Goal: Task Accomplishment & Management: Manage account settings

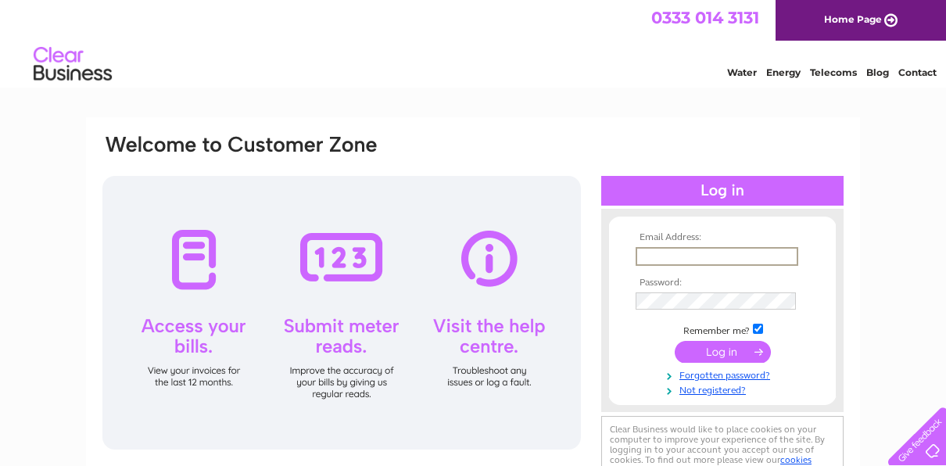
click at [644, 258] on input "text" at bounding box center [717, 256] width 163 height 19
type input "[EMAIL_ADDRESS][DOMAIN_NAME]"
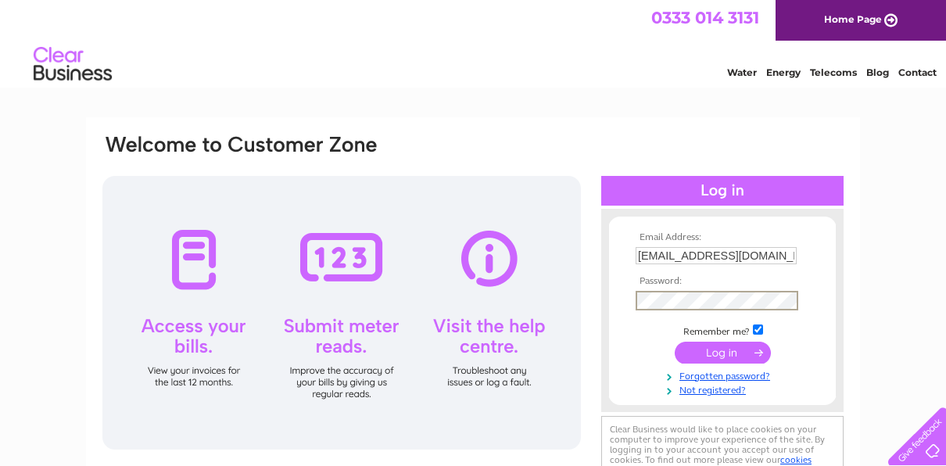
click at [734, 355] on input "submit" at bounding box center [723, 353] width 96 height 22
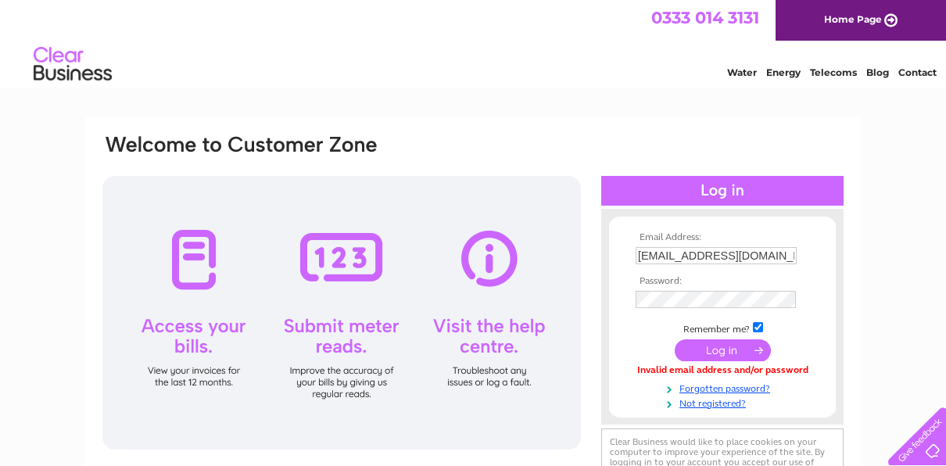
drag, startPoint x: 653, startPoint y: 310, endPoint x: 884, endPoint y: 336, distance: 232.9
click at [884, 336] on div "Email Address: [EMAIL_ADDRESS][DOMAIN_NAME] Password: Forgotten password?" at bounding box center [473, 469] width 946 height 705
click at [756, 331] on input "checkbox" at bounding box center [758, 327] width 10 height 10
checkbox input "false"
click at [805, 383] on link "Forgotten password?" at bounding box center [724, 387] width 177 height 15
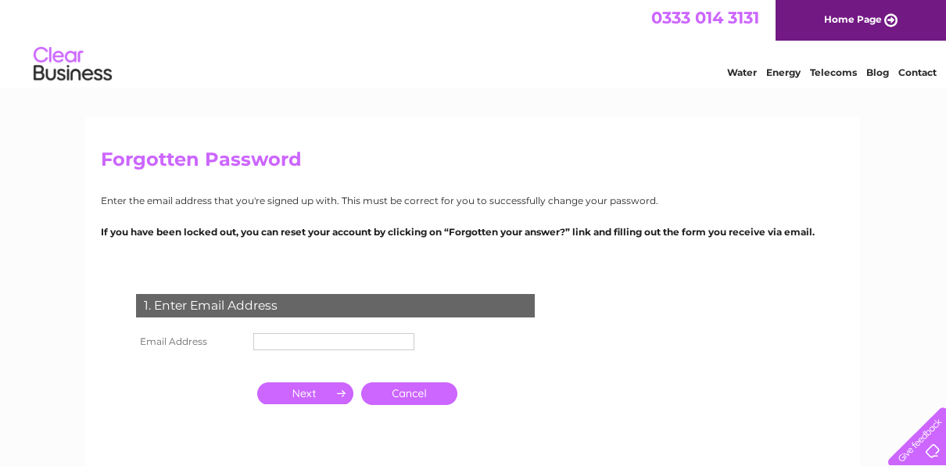
click at [865, 21] on link "Home Page" at bounding box center [861, 20] width 170 height 41
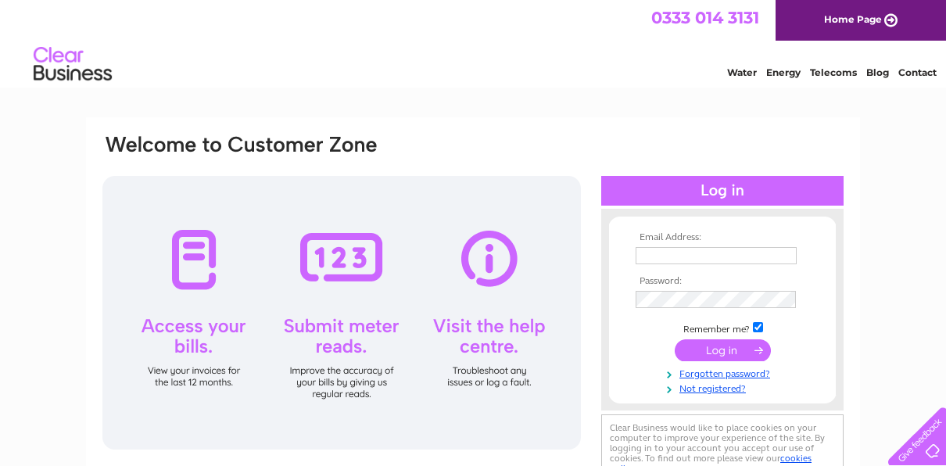
click at [649, 258] on input "text" at bounding box center [716, 255] width 161 height 17
type input "[EMAIL_ADDRESS][DOMAIN_NAME]"
drag, startPoint x: 758, startPoint y: 327, endPoint x: 886, endPoint y: 342, distance: 129.2
drag, startPoint x: 886, startPoint y: 342, endPoint x: 861, endPoint y: 358, distance: 28.8
click at [861, 358] on div "Email Address: bruntonbutchers@yahoo.com Password: Forgotten password?" at bounding box center [473, 469] width 946 height 705
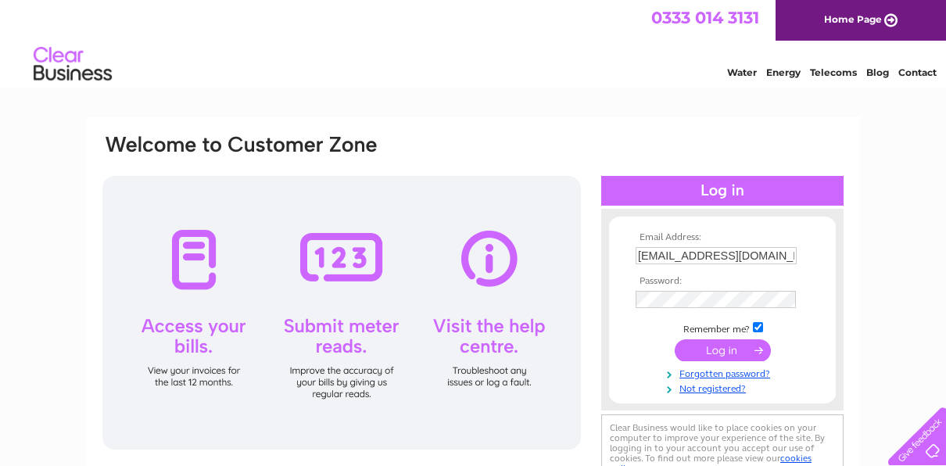
click at [756, 329] on input "checkbox" at bounding box center [758, 327] width 10 height 10
checkbox input "false"
click at [718, 349] on input "submit" at bounding box center [723, 350] width 96 height 22
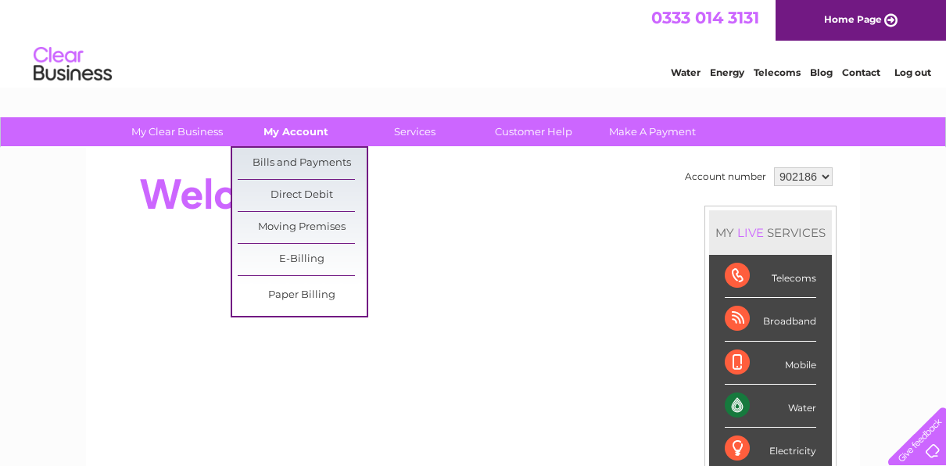
click at [290, 133] on link "My Account" at bounding box center [295, 131] width 129 height 29
click at [288, 159] on link "Bills and Payments" at bounding box center [302, 163] width 129 height 31
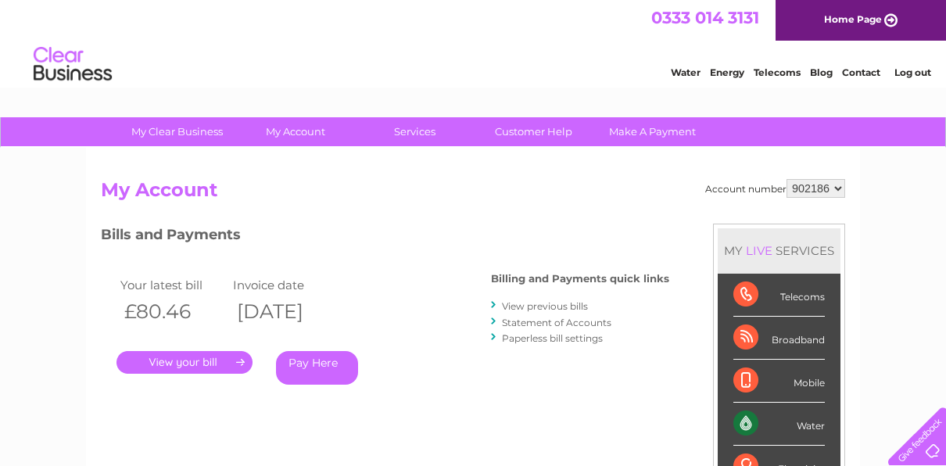
click at [176, 360] on link "." at bounding box center [184, 362] width 136 height 23
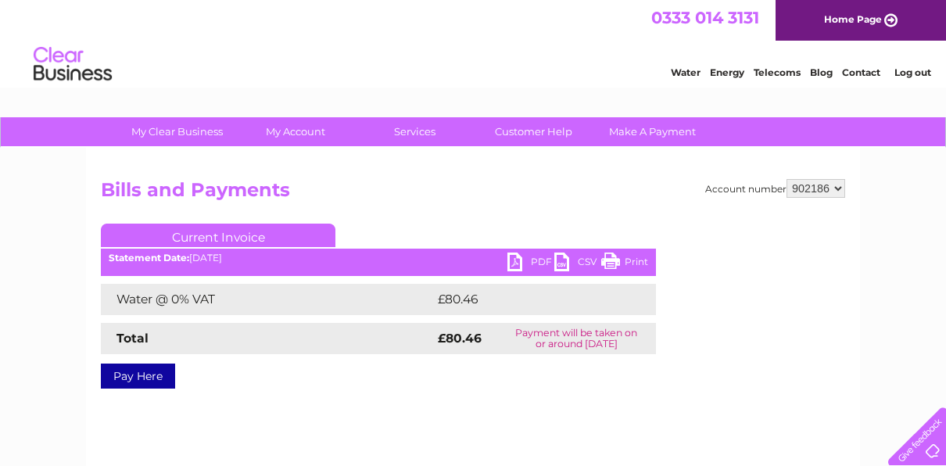
click at [532, 262] on link "PDF" at bounding box center [530, 264] width 47 height 23
